Goal: Navigation & Orientation: Find specific page/section

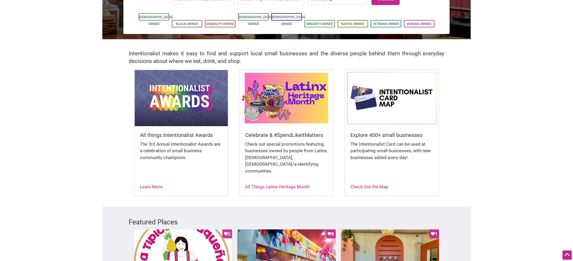
scroll to position [80, 0]
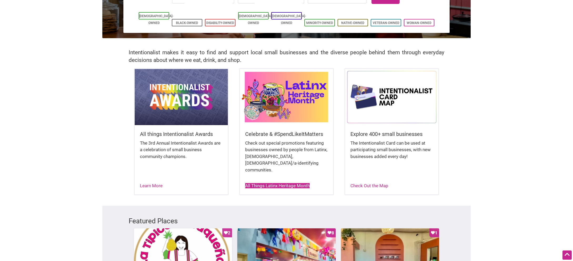
click at [279, 183] on link "All Things Latinx Heritage Month" at bounding box center [277, 185] width 64 height 5
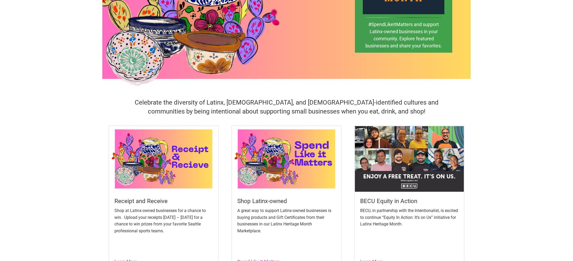
scroll to position [109, 0]
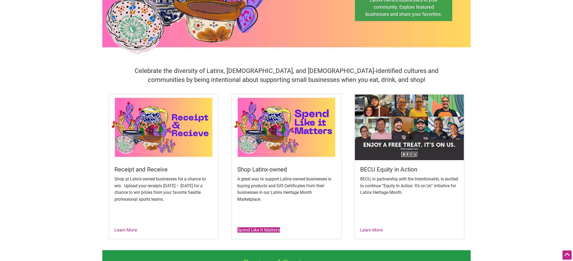
click at [266, 229] on link "Spend Like It Matters" at bounding box center [258, 229] width 43 height 5
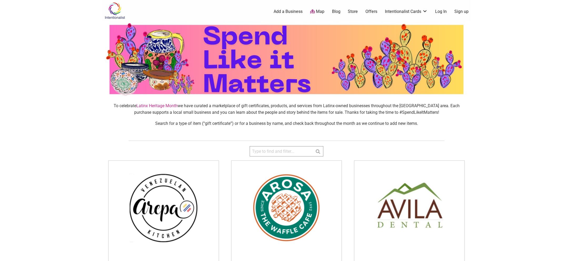
click at [353, 11] on link "Store" at bounding box center [353, 12] width 10 height 6
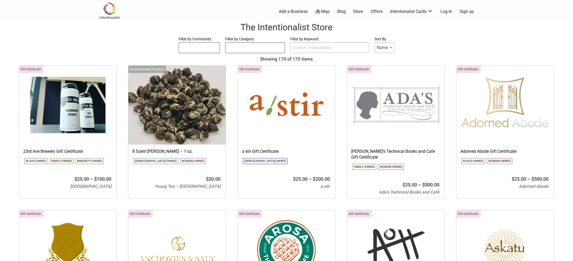
select select
click at [405, 10] on link "Intentionalist Cards" at bounding box center [411, 12] width 43 height 6
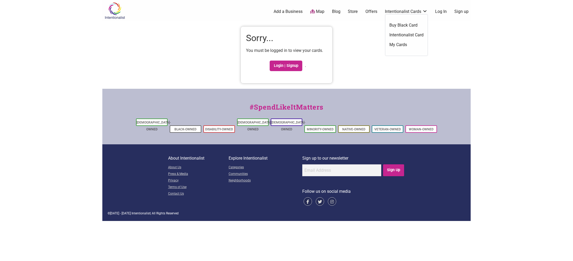
click at [405, 34] on link "Intentionalist Card" at bounding box center [406, 35] width 34 height 6
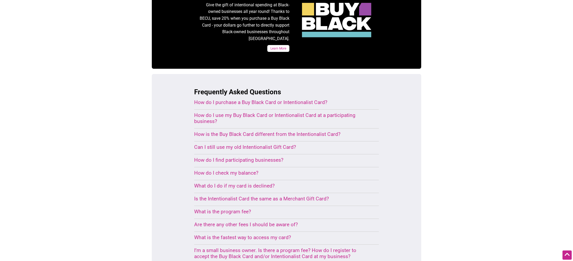
scroll to position [214, 0]
